Goal: Task Accomplishment & Management: Complete application form

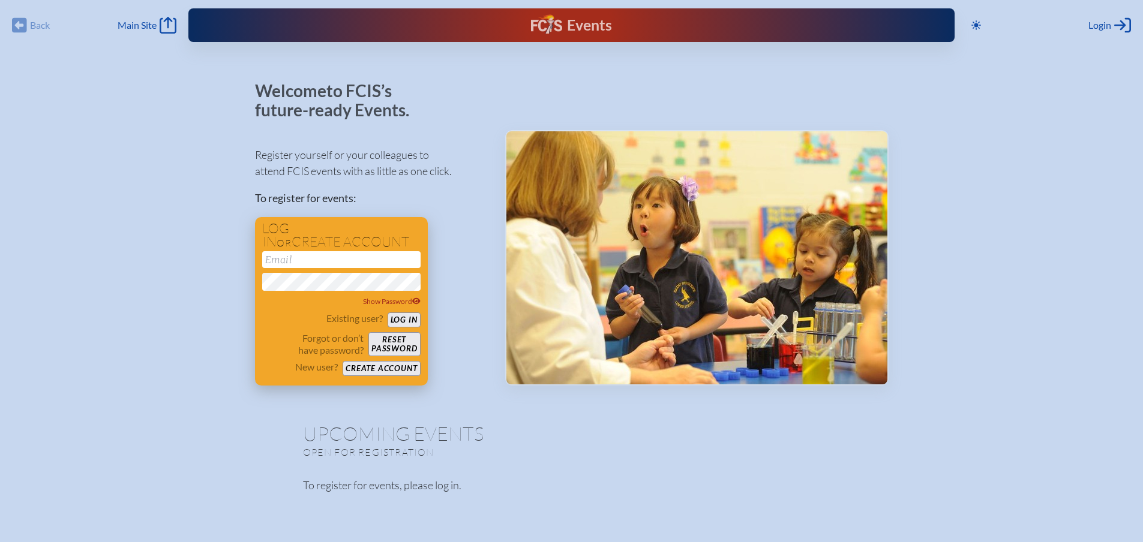
click at [380, 367] on button "Create account" at bounding box center [381, 368] width 77 height 15
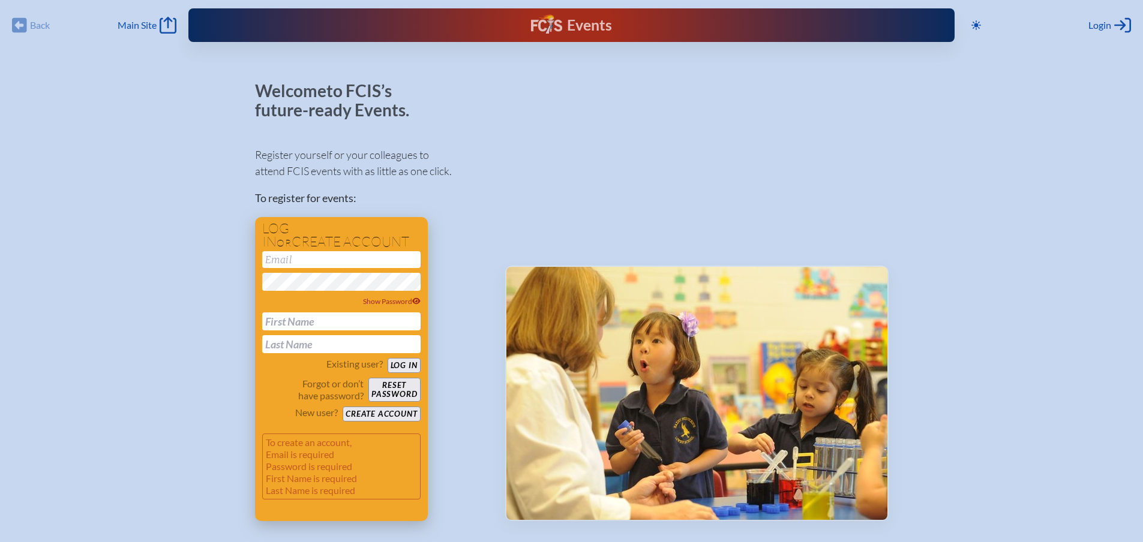
click at [290, 255] on input "email" at bounding box center [341, 259] width 158 height 17
type input "[EMAIL_ADDRESS][DOMAIN_NAME]"
type input "Scarlett"
type input "Saldana"
click at [391, 297] on span "Show Password" at bounding box center [392, 301] width 58 height 9
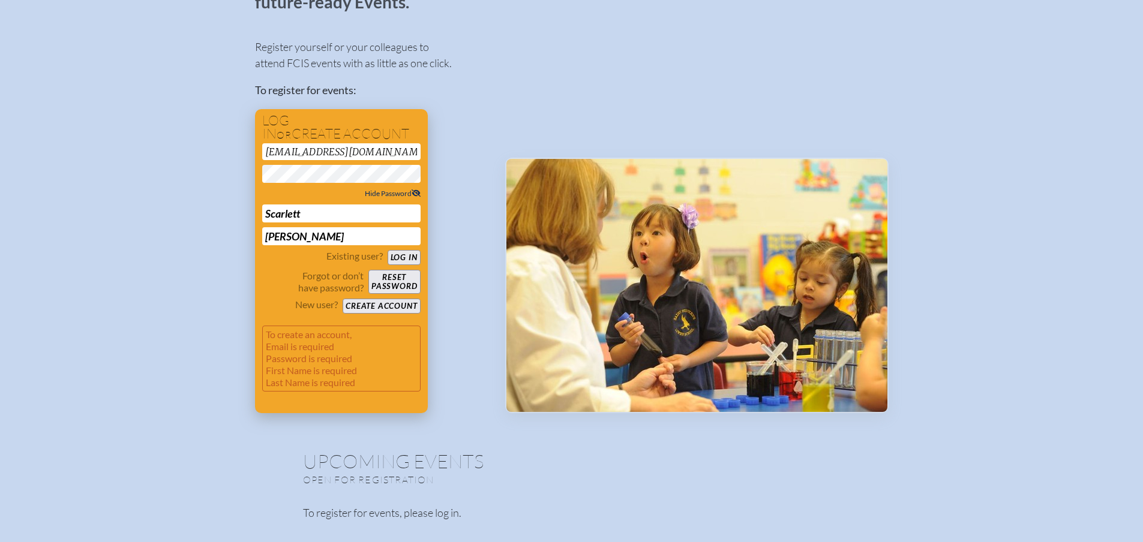
scroll to position [105, 0]
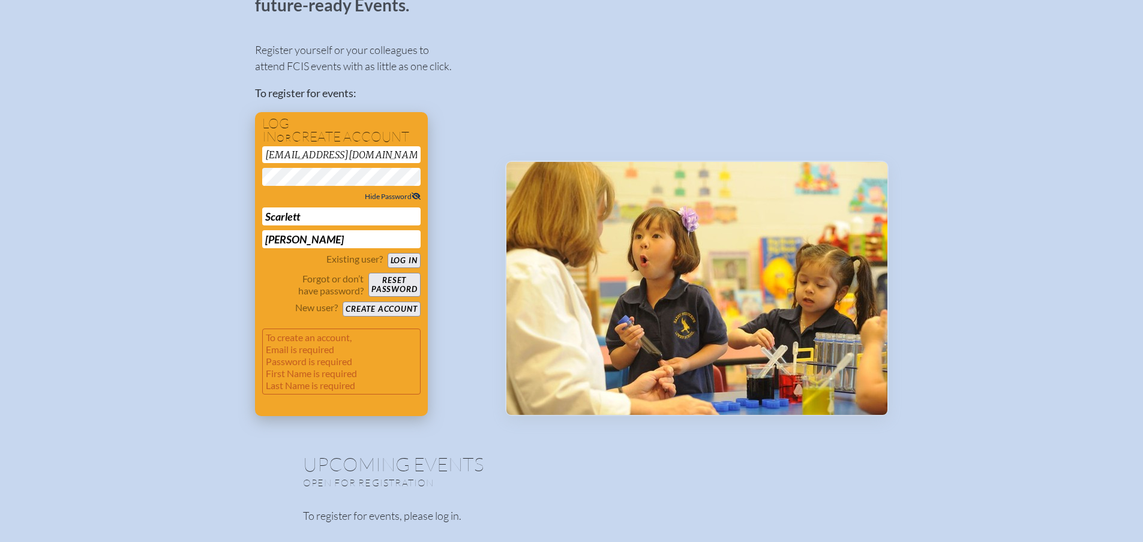
click at [373, 310] on button "Create account" at bounding box center [381, 309] width 77 height 15
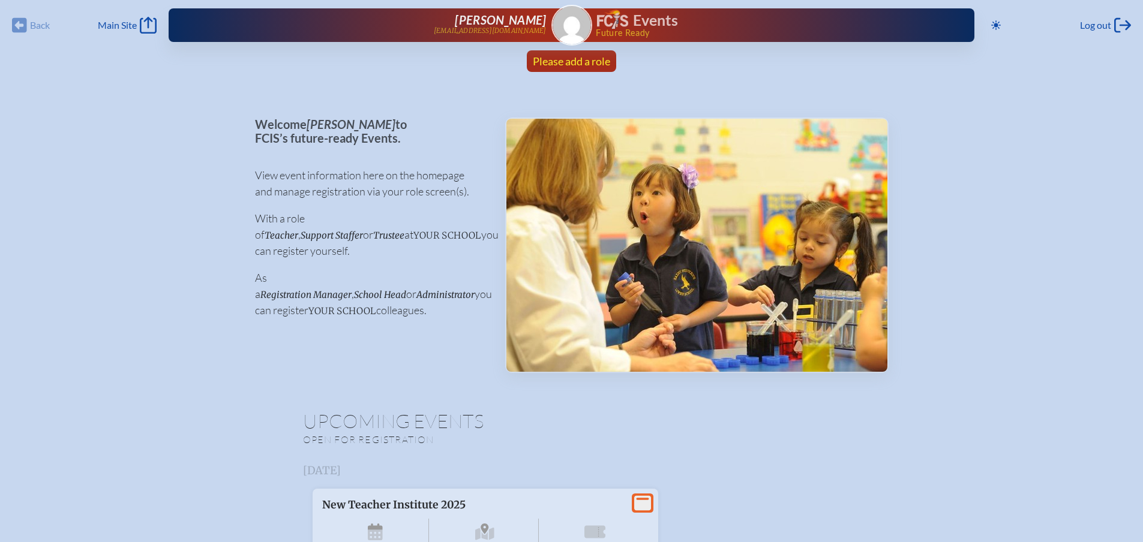
click at [568, 57] on span "Please add a role" at bounding box center [571, 61] width 77 height 13
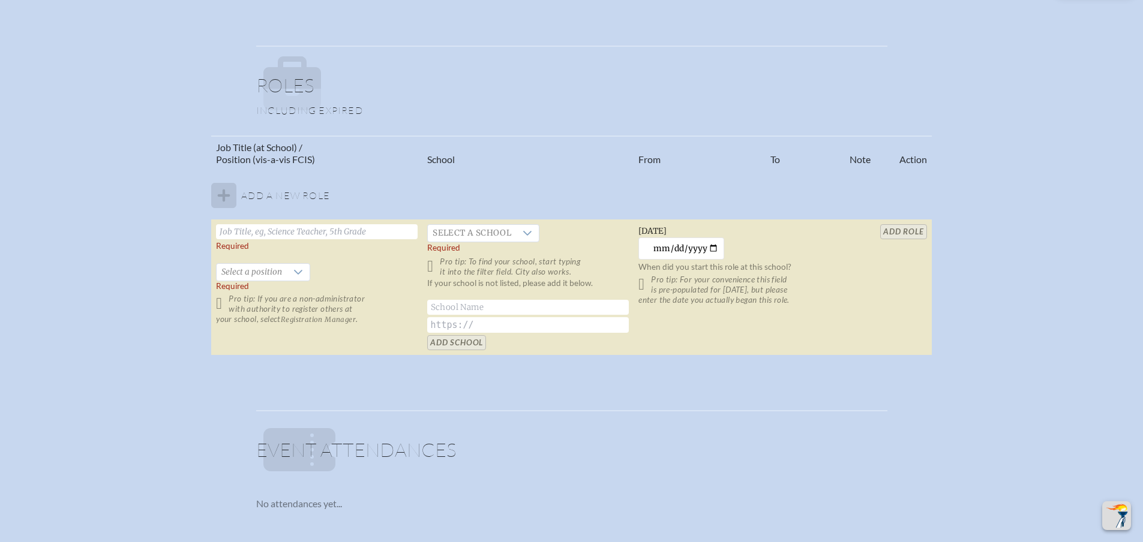
scroll to position [660, 0]
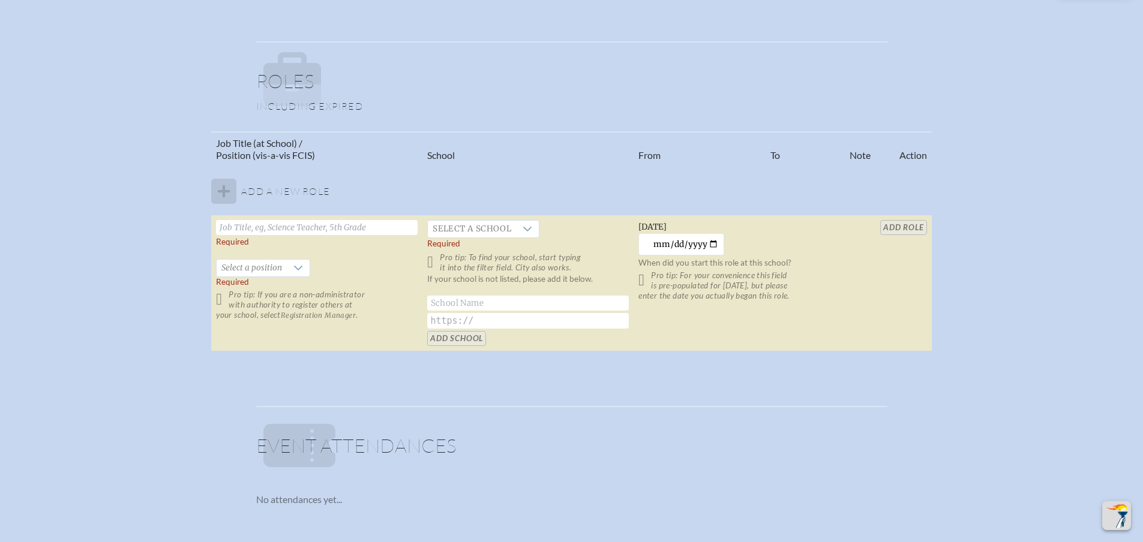
click at [314, 227] on input "text" at bounding box center [317, 227] width 202 height 15
type input "S"
type input "Personal Counselor"
click at [505, 235] on span "Select a school" at bounding box center [472, 229] width 88 height 17
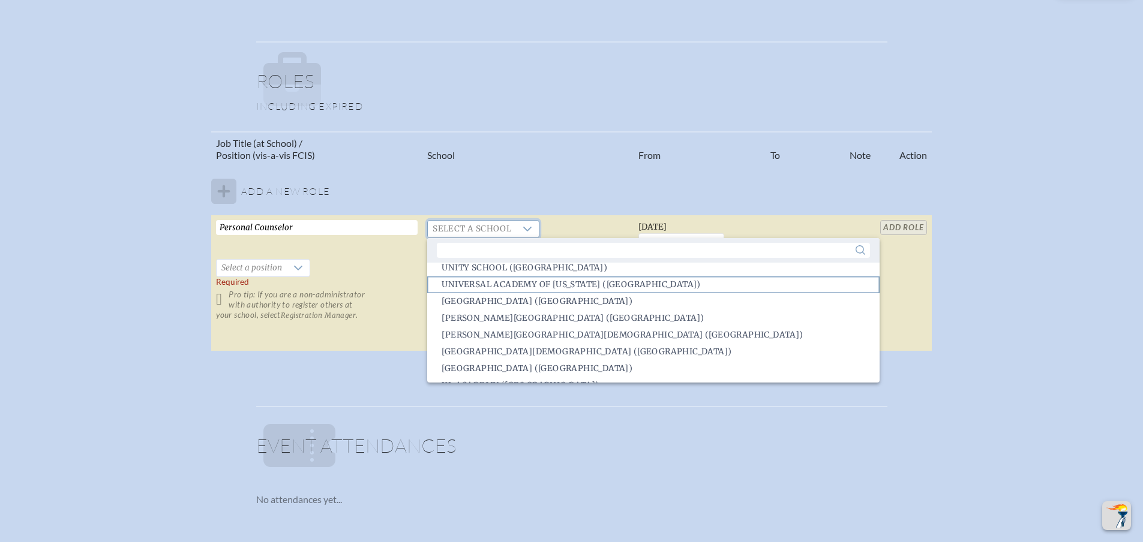
scroll to position [2661, 0]
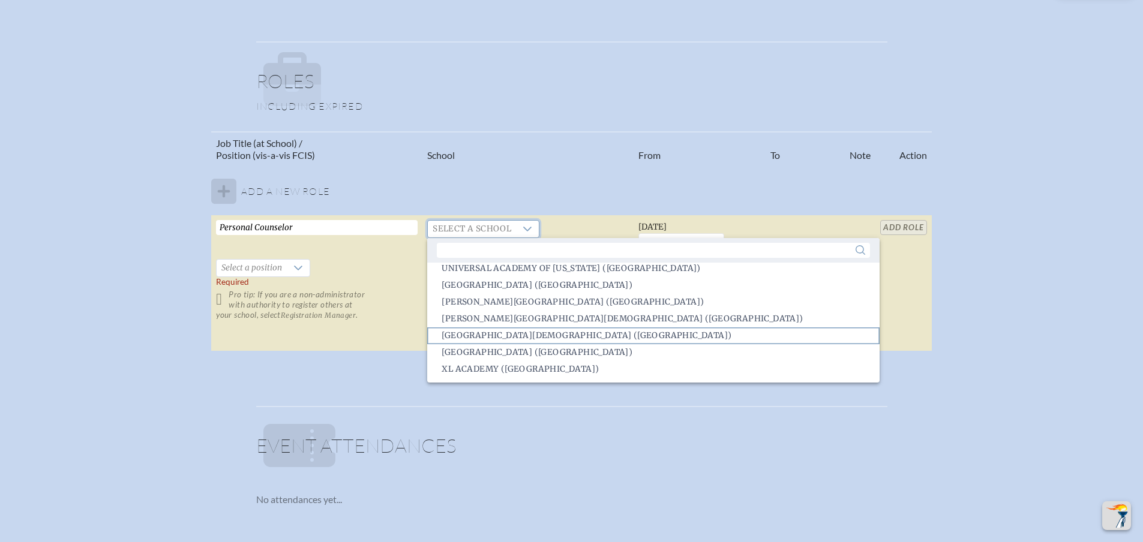
click at [566, 329] on li "Westminster Christian School (Palmetto Bay)" at bounding box center [653, 336] width 452 height 17
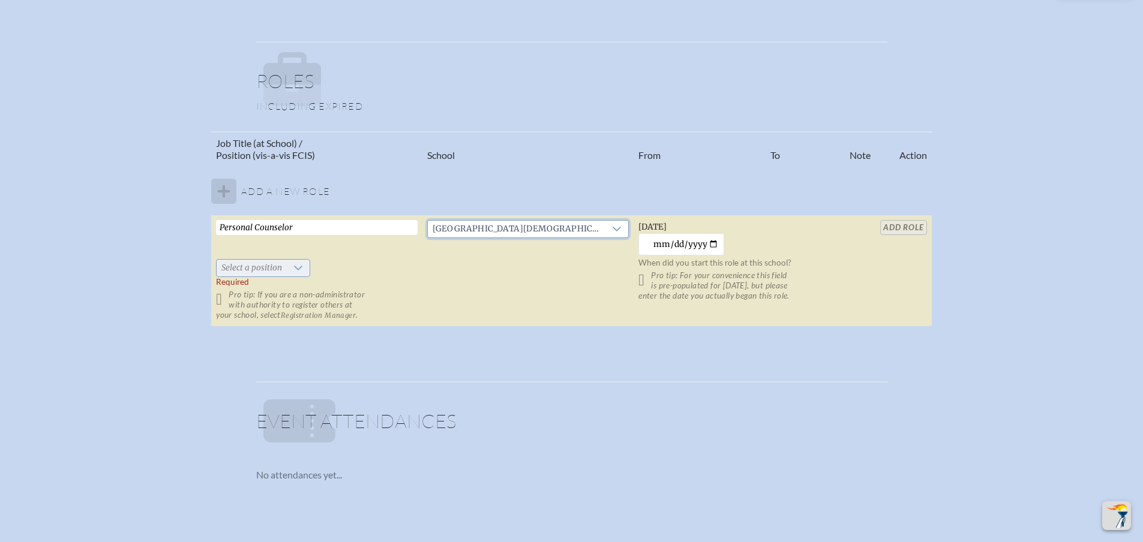
click at [253, 261] on span "Select a position" at bounding box center [252, 268] width 70 height 17
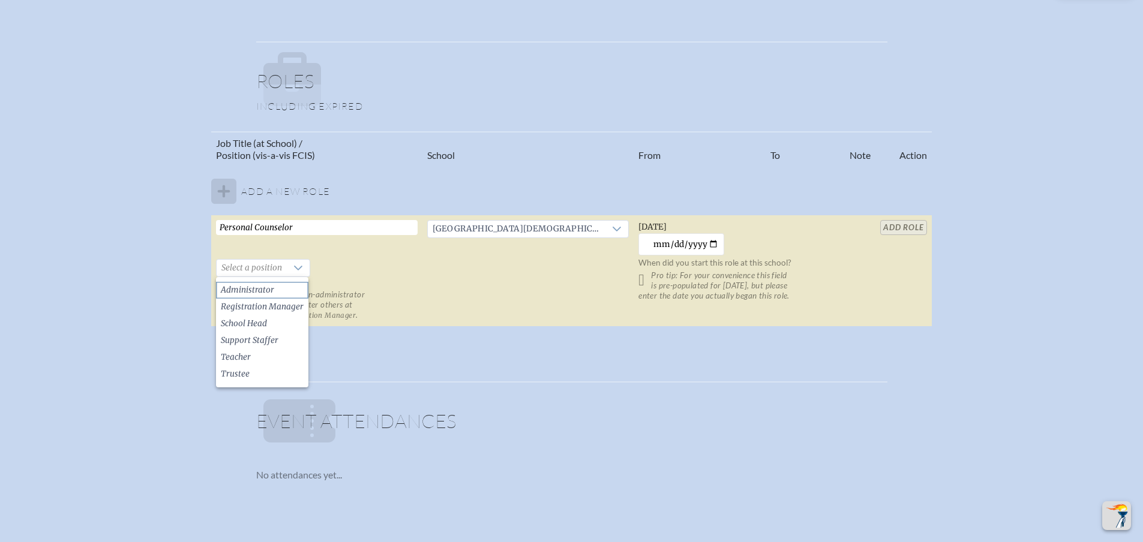
click at [273, 293] on li "Administrator" at bounding box center [262, 290] width 92 height 17
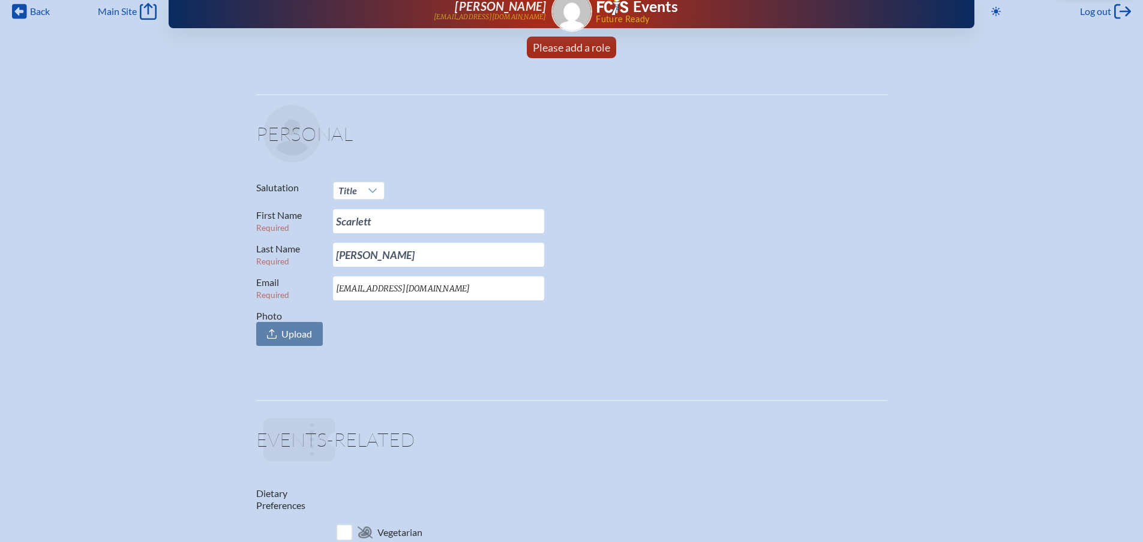
scroll to position [0, 0]
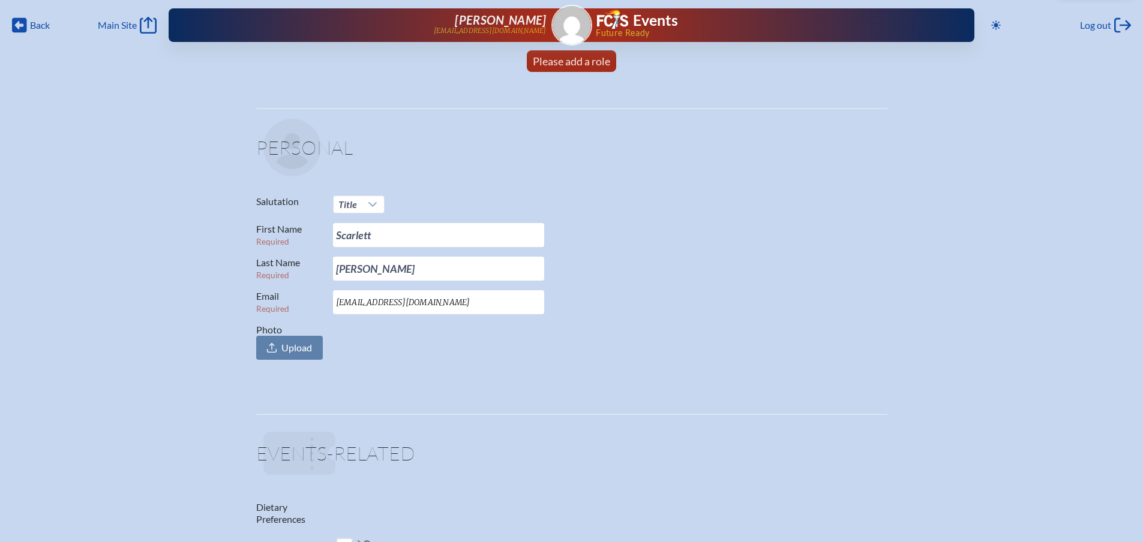
click at [757, 184] on fieldset "Personal Salutation Title First Name Required Scarlett Last Name Required Salda…" at bounding box center [571, 242] width 631 height 268
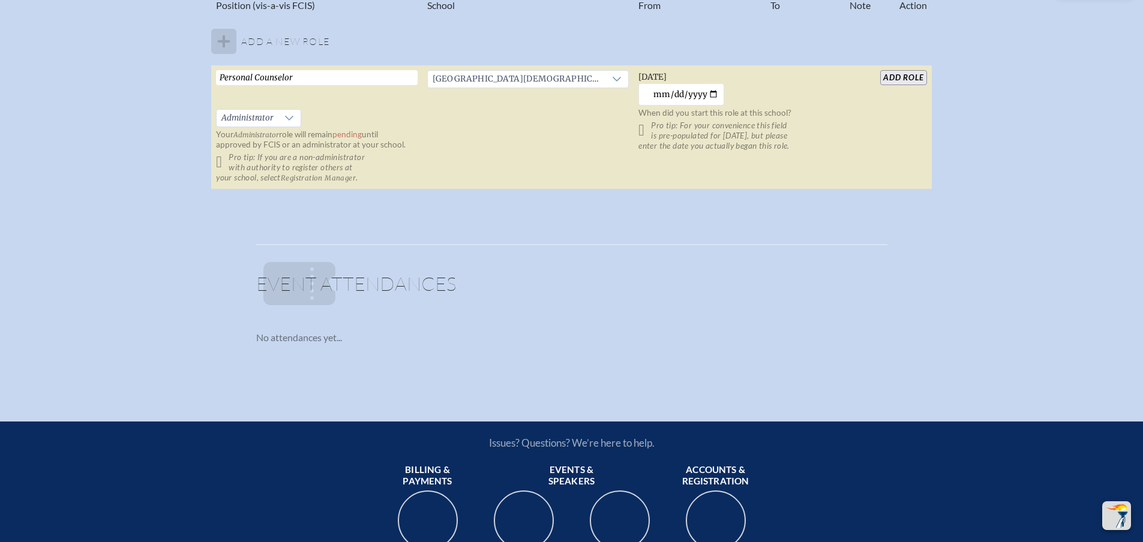
click at [370, 344] on p "No attendances yet..." at bounding box center [571, 338] width 631 height 12
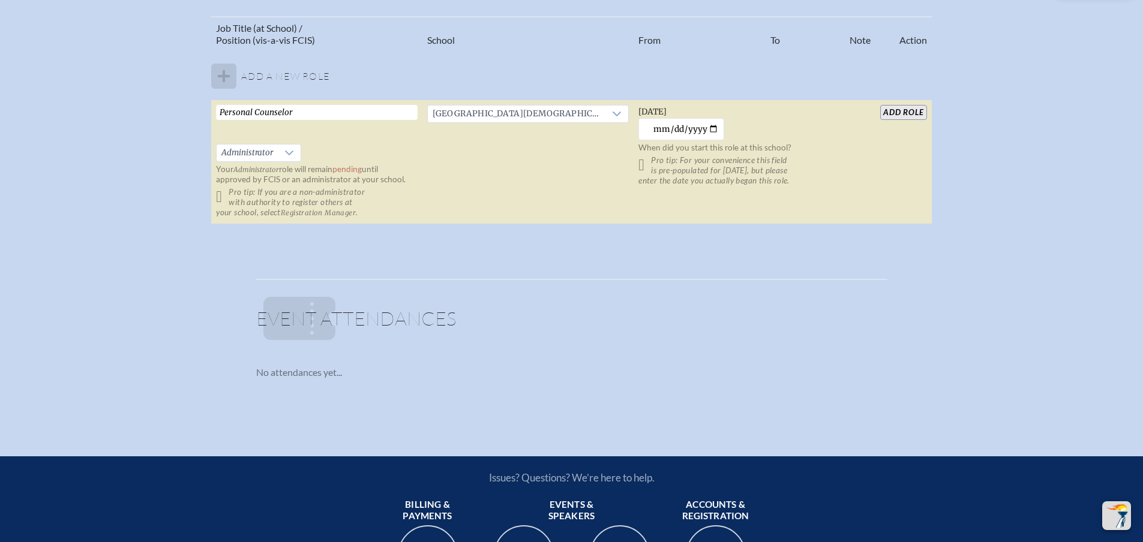
scroll to position [720, 0]
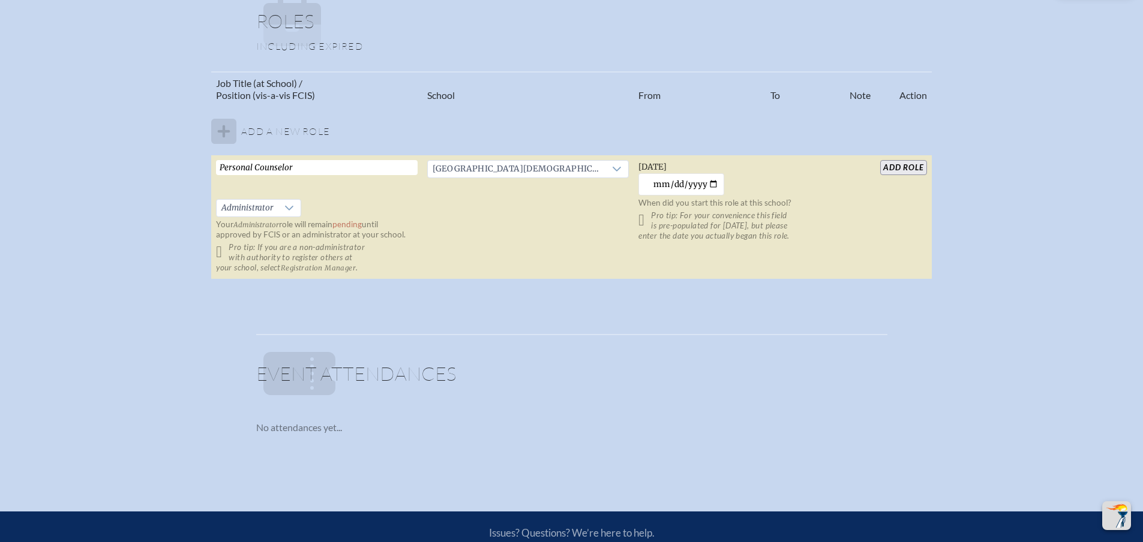
click at [907, 161] on input "add Role" at bounding box center [903, 167] width 46 height 15
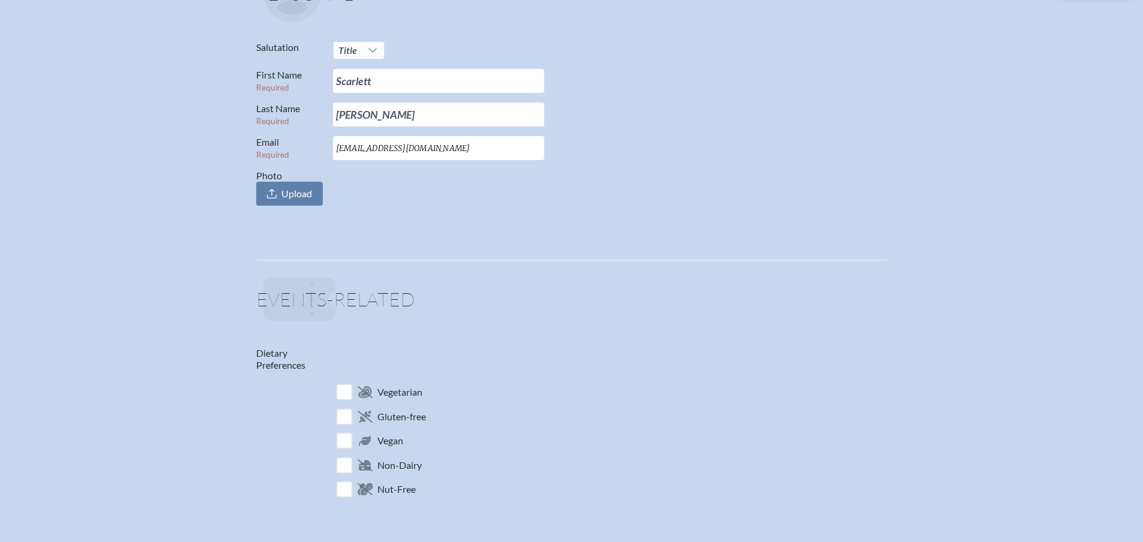
scroll to position [0, 0]
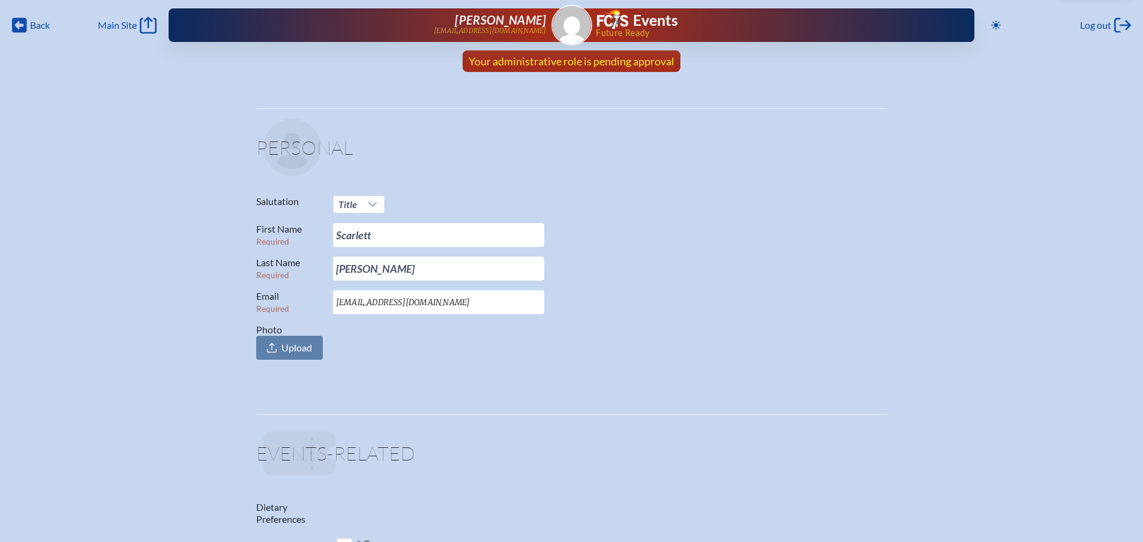
click at [595, 60] on span "Your administrative role is pending approval" at bounding box center [572, 61] width 206 height 13
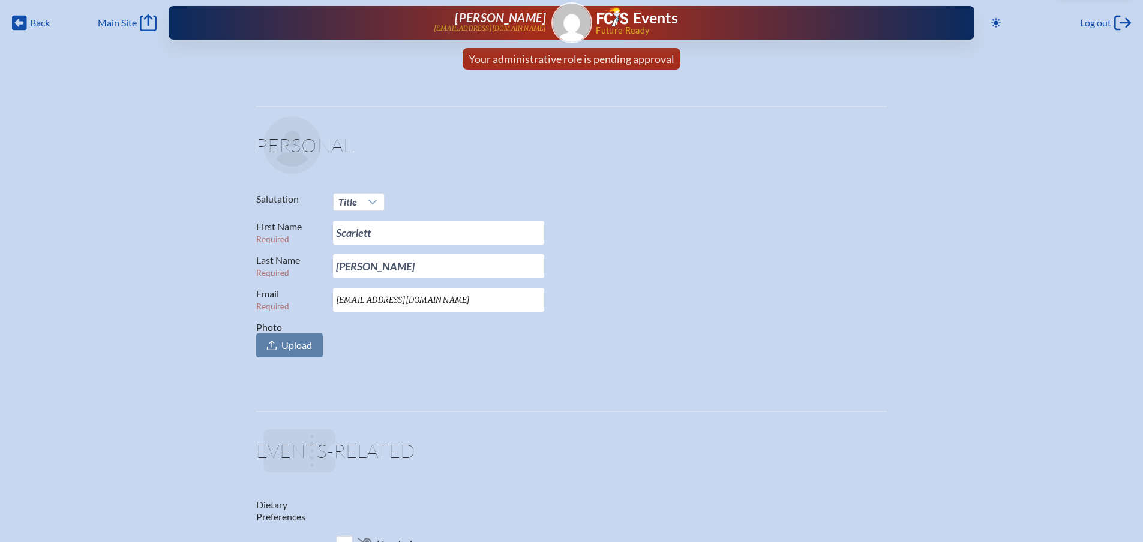
scroll to position [0, 9]
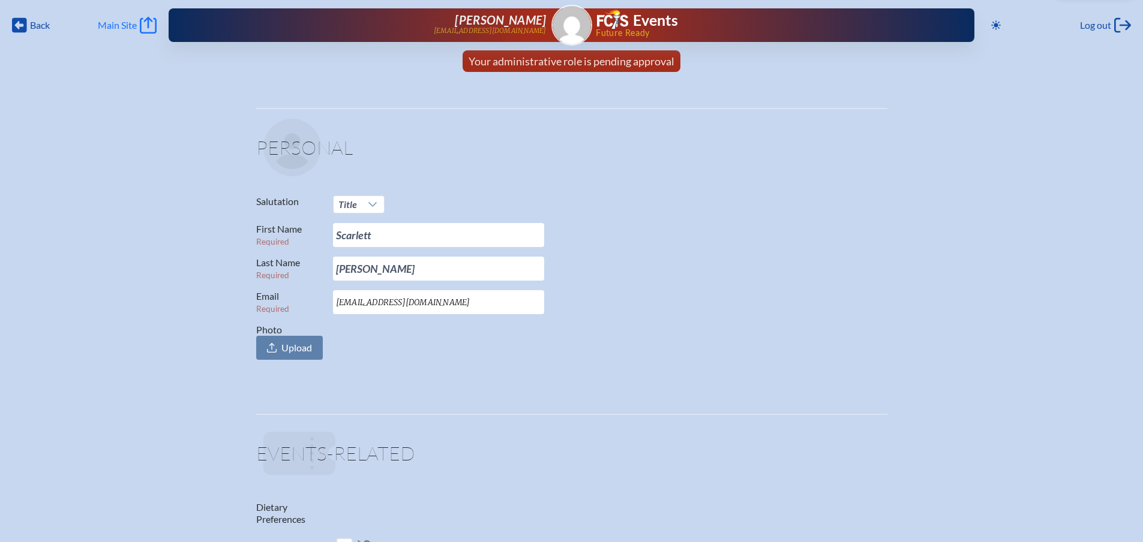
click at [101, 26] on span "Main Site" at bounding box center [117, 25] width 39 height 12
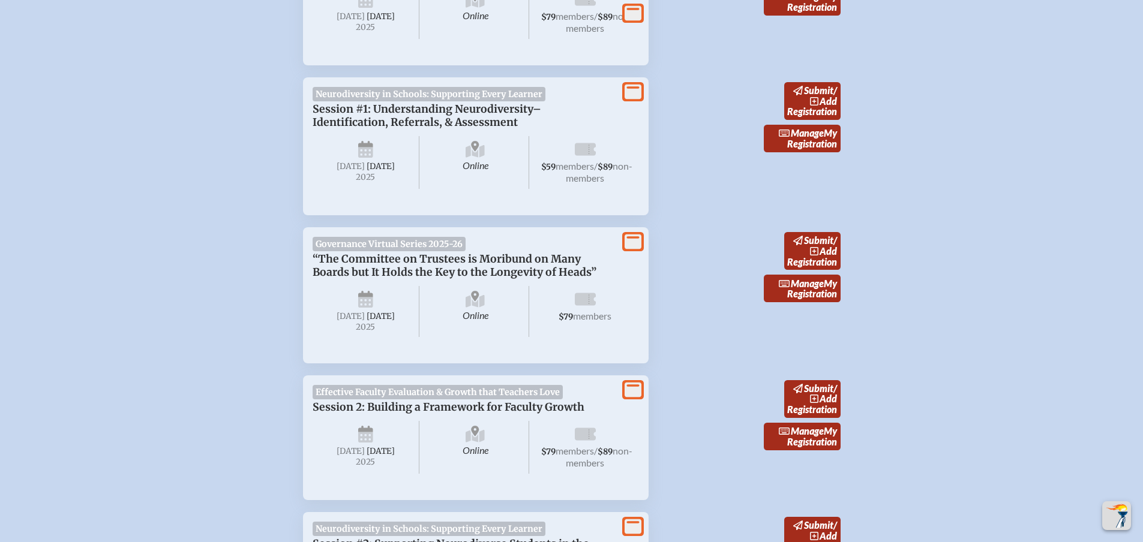
scroll to position [795, 0]
